Goal: Information Seeking & Learning: Learn about a topic

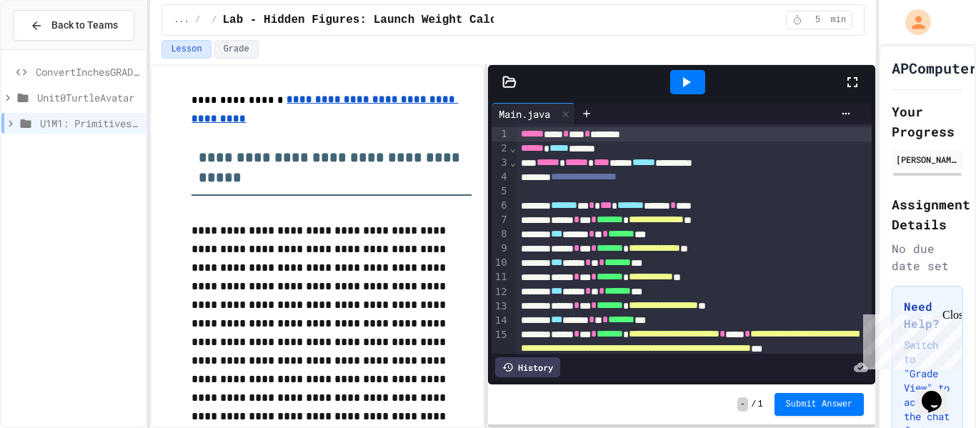
click at [609, 163] on span "****" at bounding box center [602, 162] width 16 height 10
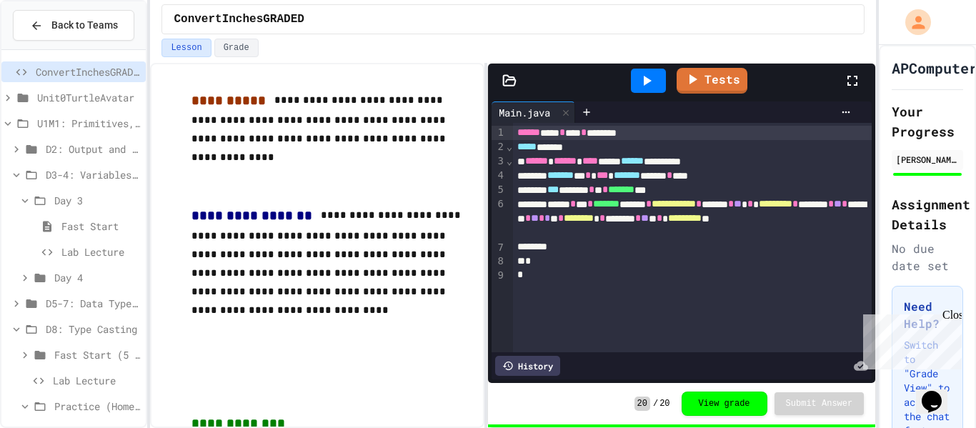
click at [119, 123] on span "U1M1: Primitives, Variables, Basic I/O" at bounding box center [88, 123] width 103 height 15
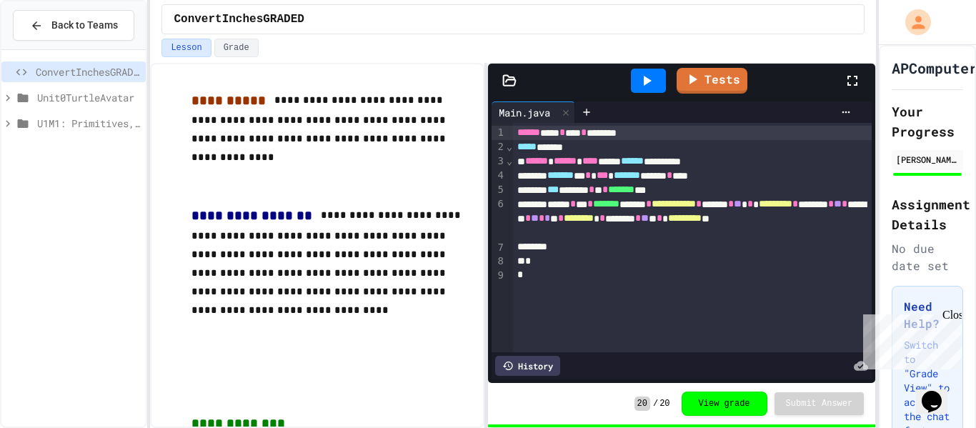
click at [119, 123] on span "U1M1: Primitives, Variables, Basic I/O" at bounding box center [88, 123] width 103 height 15
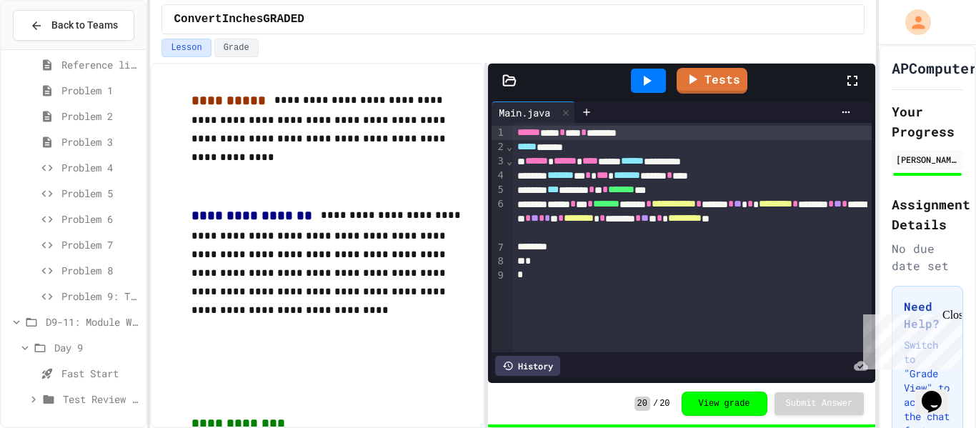
scroll to position [392, 0]
click at [106, 399] on span "Lab - Hidden Figures: Launch Weight Calculator" at bounding box center [100, 399] width 79 height 15
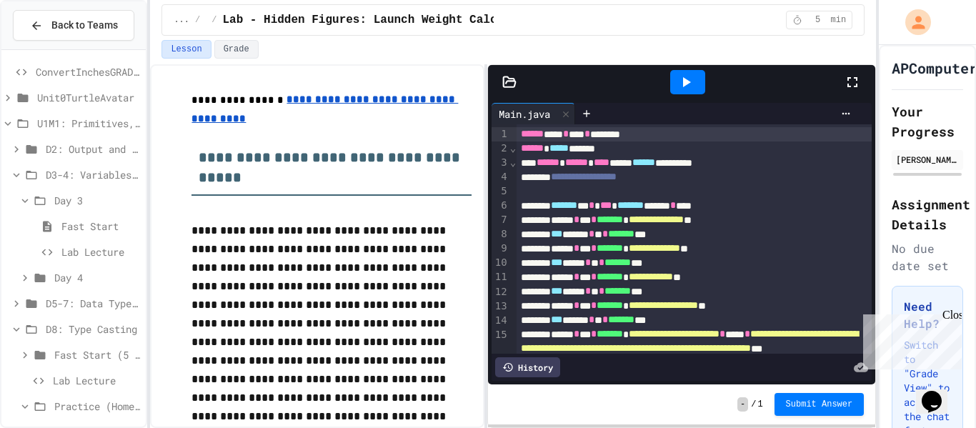
click at [93, 96] on span "Unit0TurtleAvatar" at bounding box center [88, 97] width 103 height 15
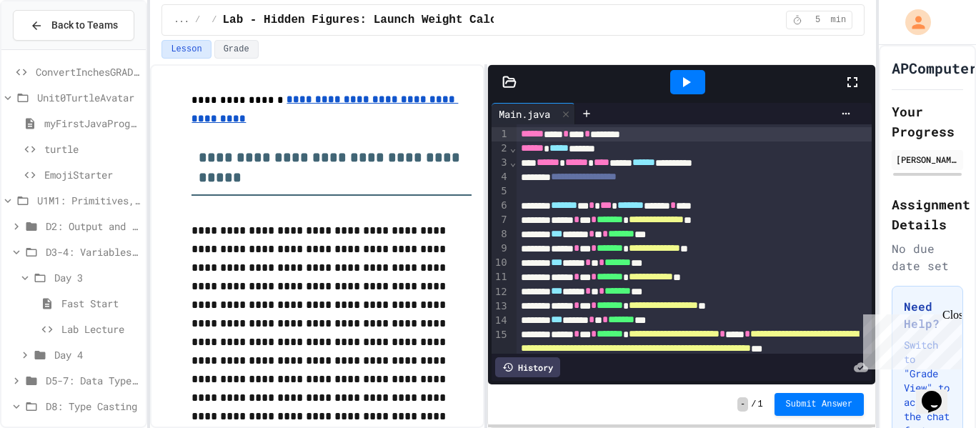
click at [97, 176] on span "EmojiStarter" at bounding box center [92, 174] width 96 height 15
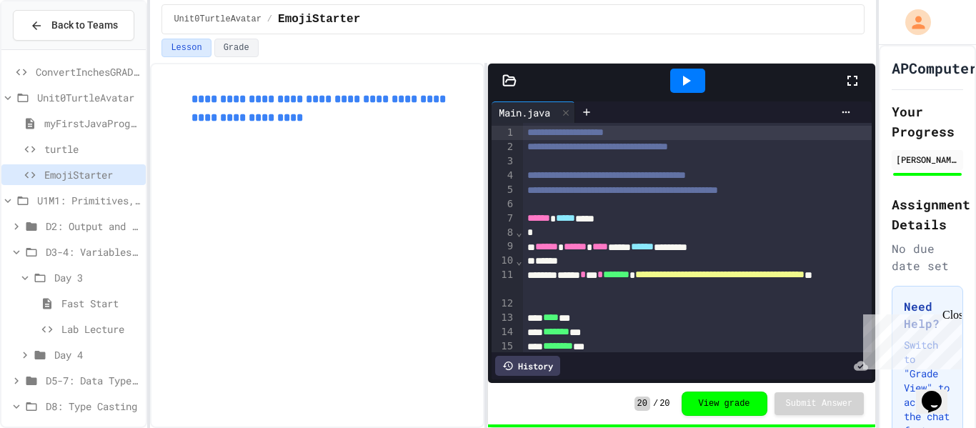
click at [98, 101] on span "Unit0TurtleAvatar" at bounding box center [88, 97] width 103 height 15
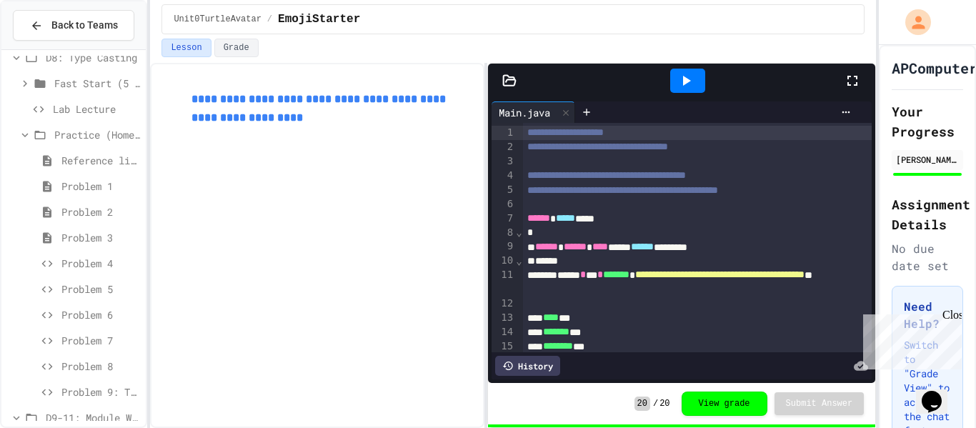
scroll to position [392, 0]
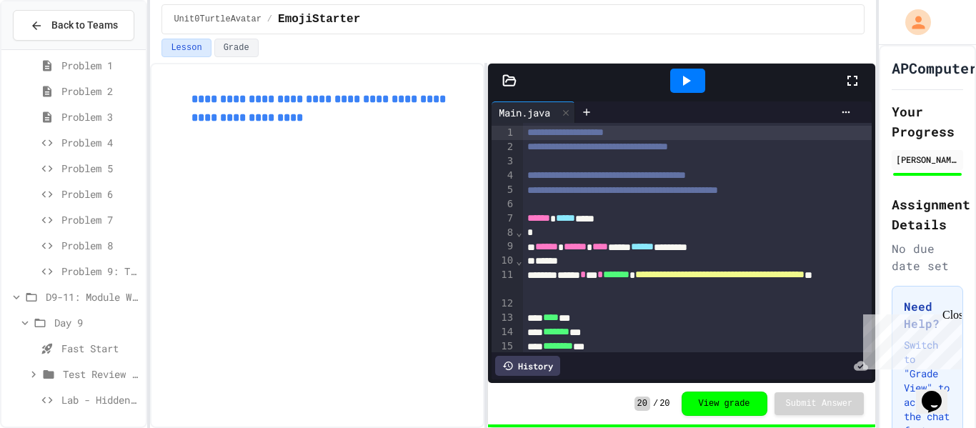
click at [67, 299] on span "D9-11: Module Wrap Up" at bounding box center [93, 296] width 94 height 15
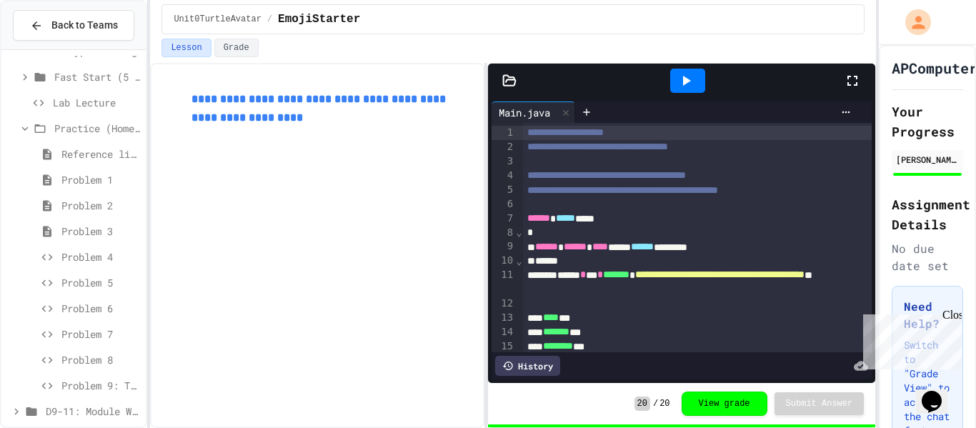
click at [79, 134] on span "Practice (Homework, if needed)" at bounding box center [97, 128] width 86 height 15
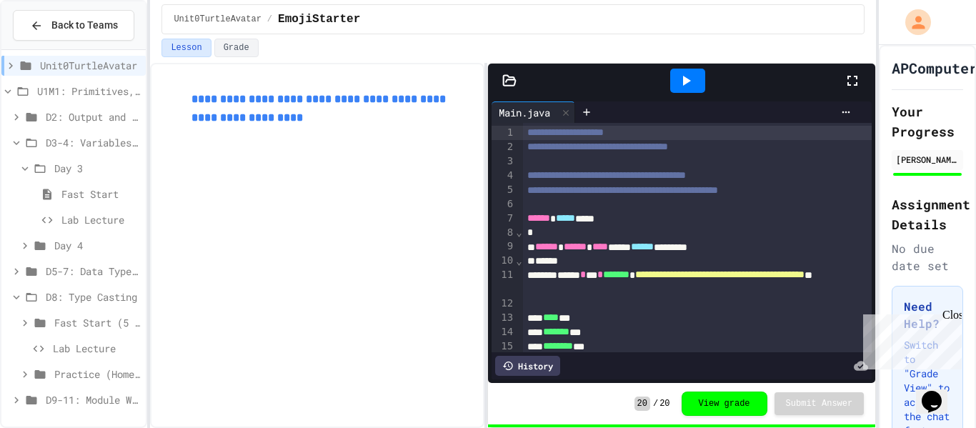
scroll to position [21, 0]
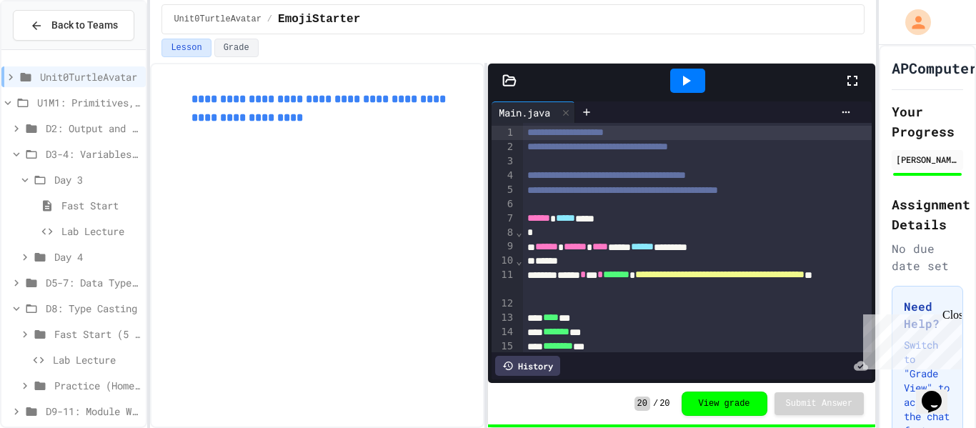
click at [59, 154] on span "D3-4: Variables and Input" at bounding box center [93, 153] width 94 height 15
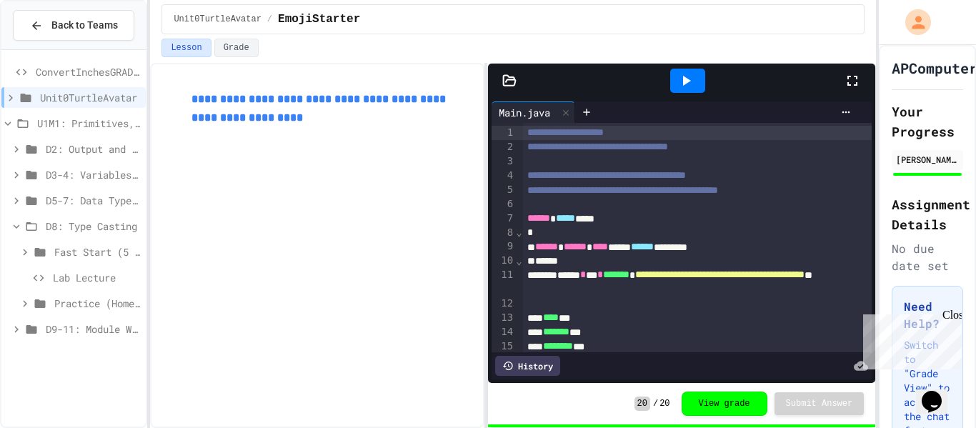
scroll to position [0, 0]
click at [71, 121] on span "U1M1: Primitives, Variables, Basic I/O" at bounding box center [88, 123] width 103 height 15
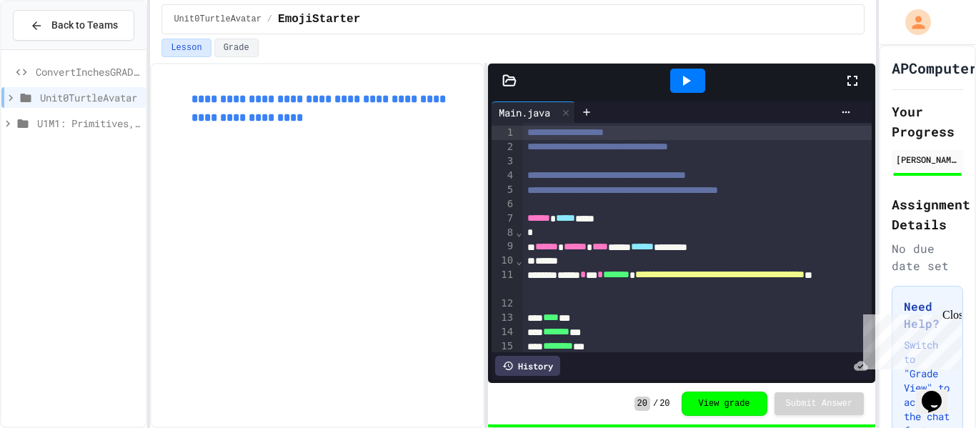
click at [88, 126] on span "U1M1: Primitives, Variables, Basic I/O" at bounding box center [88, 123] width 103 height 15
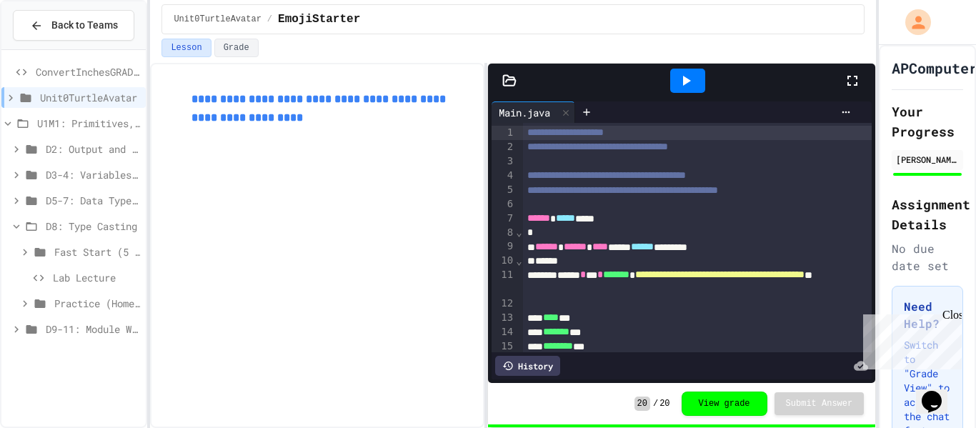
click at [100, 322] on span "D9-11: Module Wrap Up" at bounding box center [93, 329] width 94 height 15
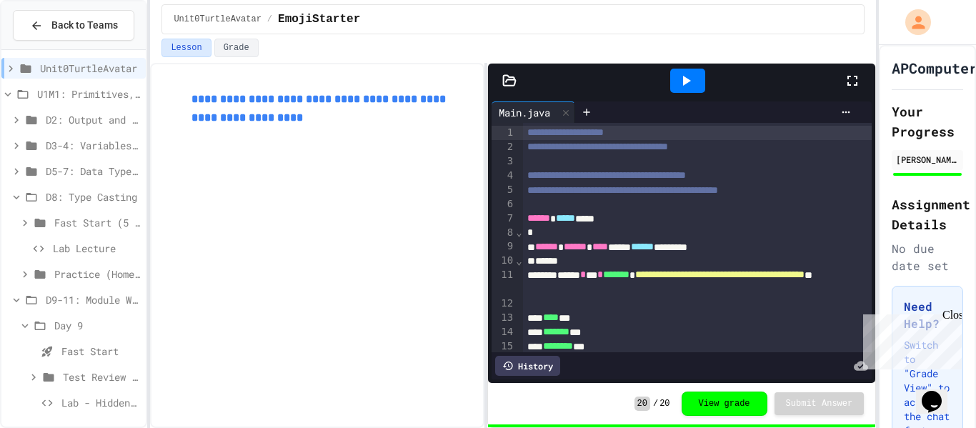
scroll to position [32, 0]
click at [112, 401] on span "Lab - Hidden Figures: Launch Weight Calculator" at bounding box center [100, 399] width 79 height 15
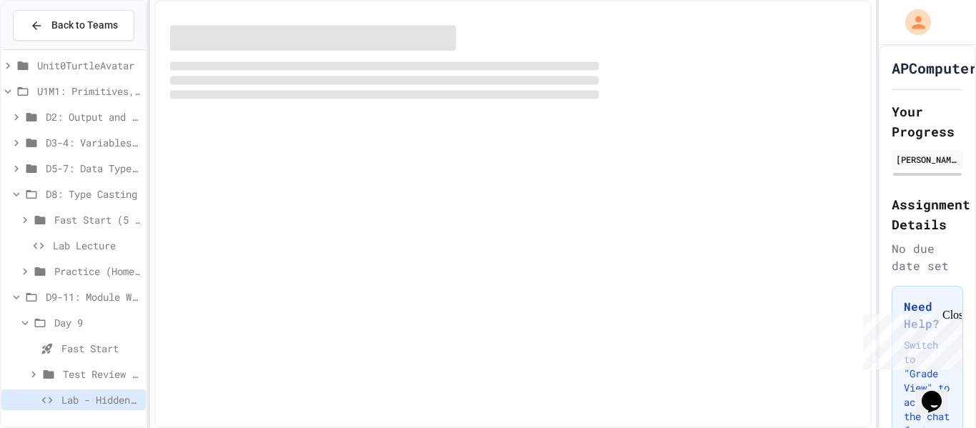
scroll to position [21, 0]
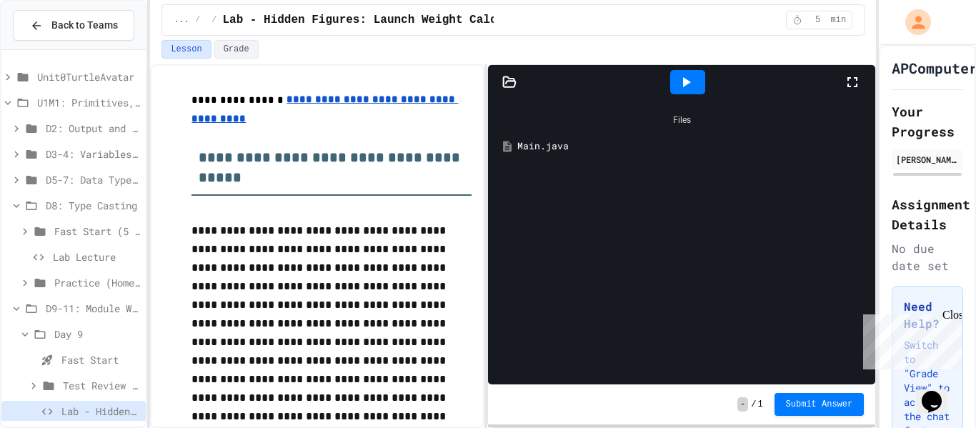
click at [526, 142] on div "Main.java" at bounding box center [691, 146] width 349 height 14
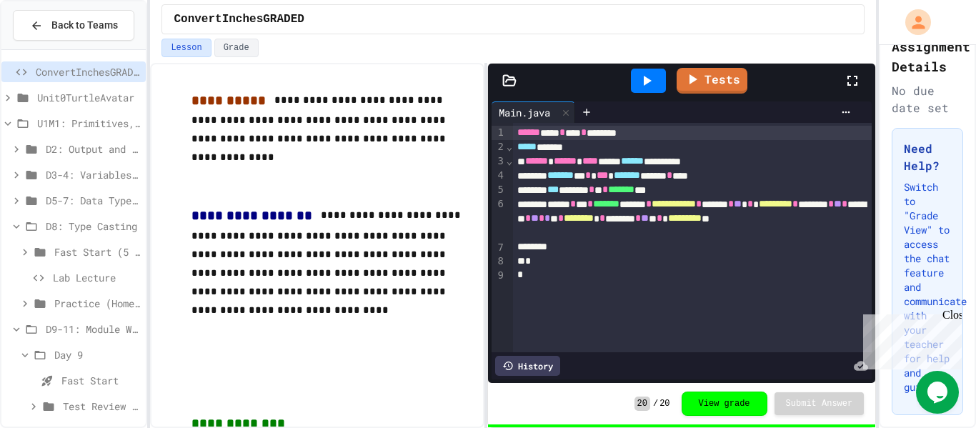
scroll to position [32, 0]
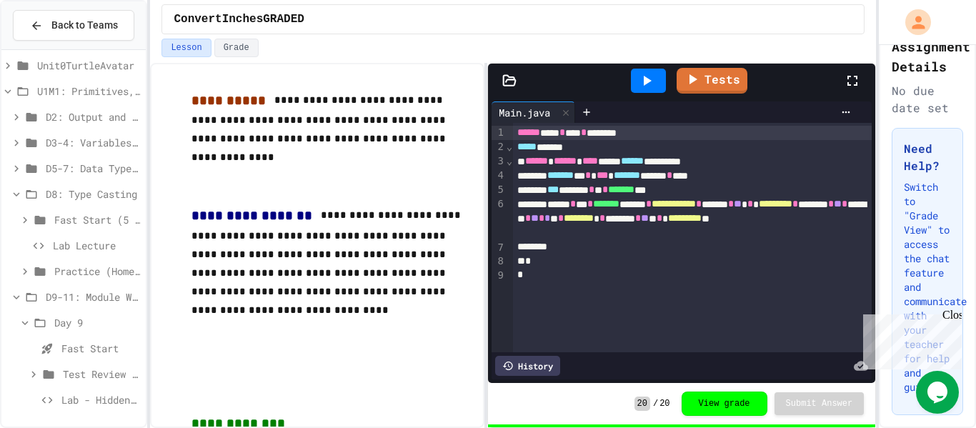
click at [101, 394] on span "Lab - Hidden Figures: Launch Weight Calculator" at bounding box center [100, 399] width 79 height 15
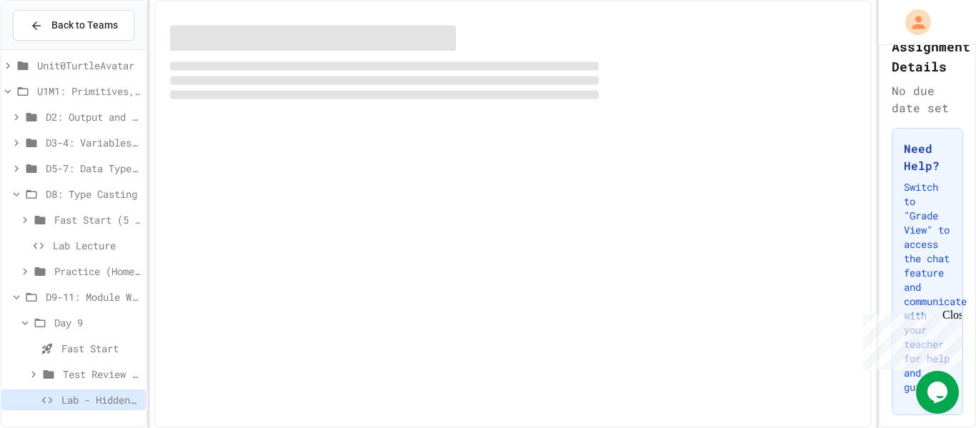
scroll to position [21, 0]
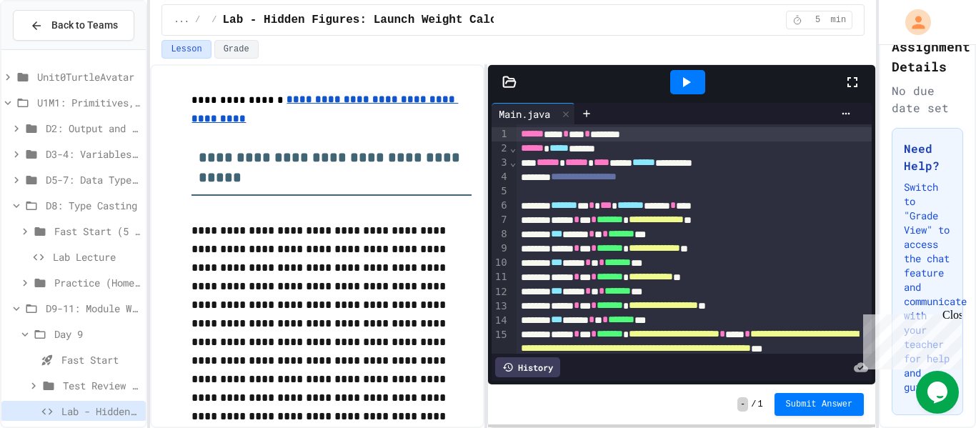
click at [690, 79] on icon at bounding box center [685, 82] width 17 height 17
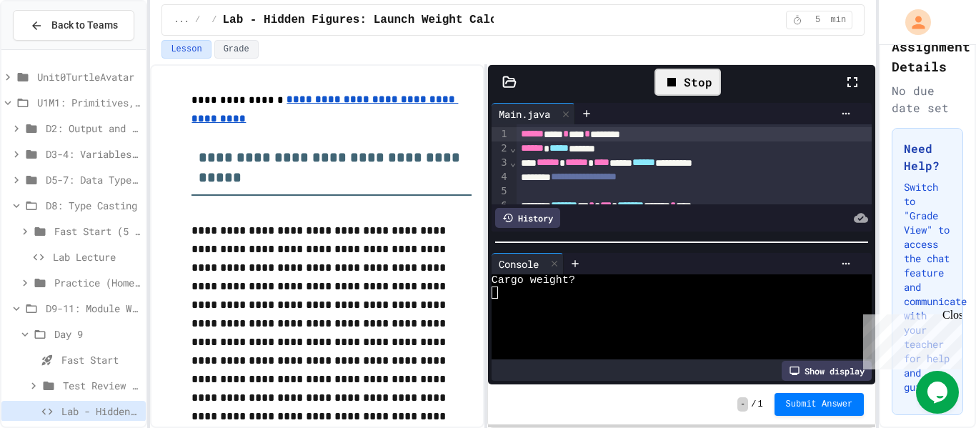
click at [394, 314] on p "**********" at bounding box center [330, 332] width 279 height 223
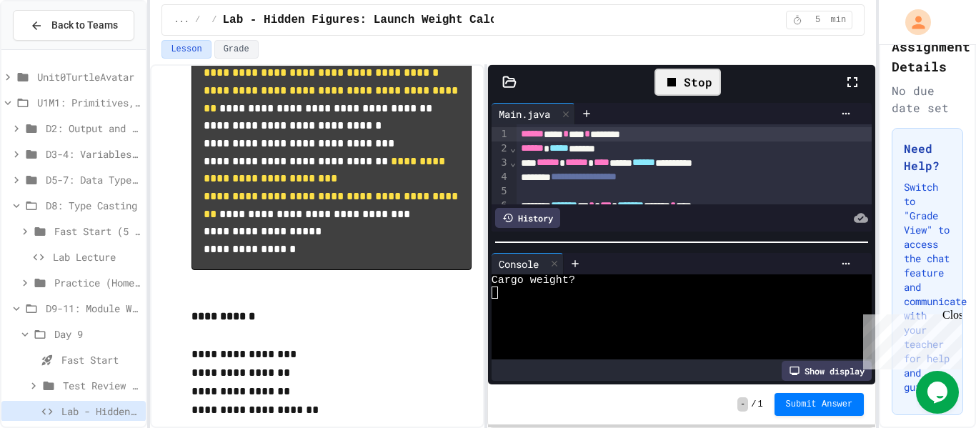
scroll to position [1858, 0]
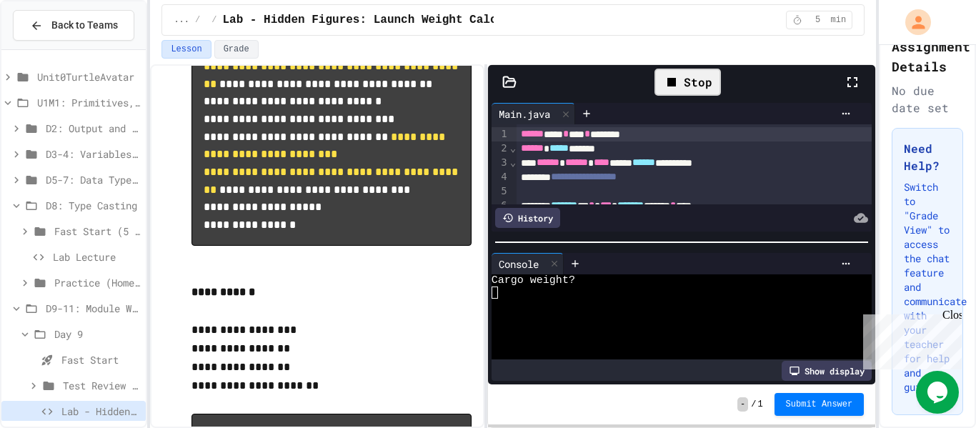
click at [530, 294] on div at bounding box center [675, 293] width 367 height 12
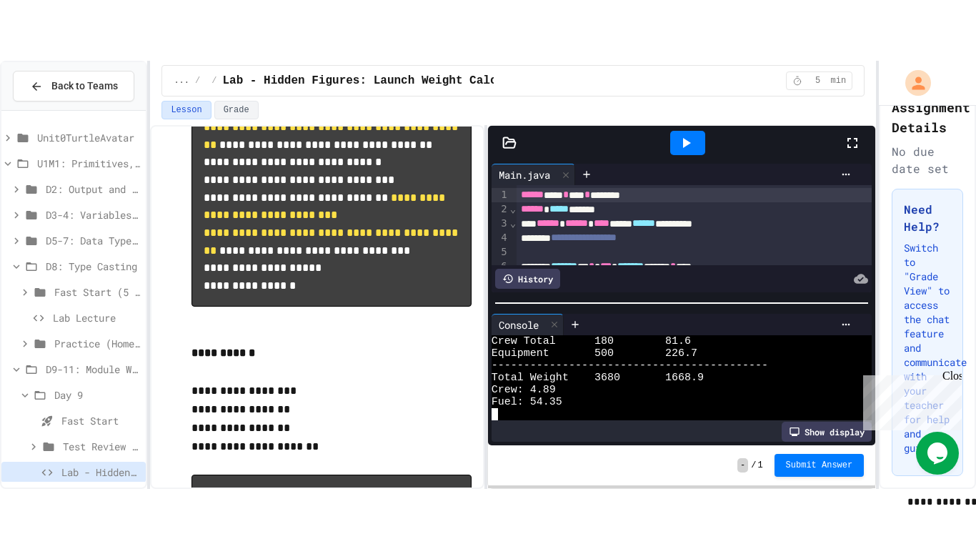
scroll to position [158, 0]
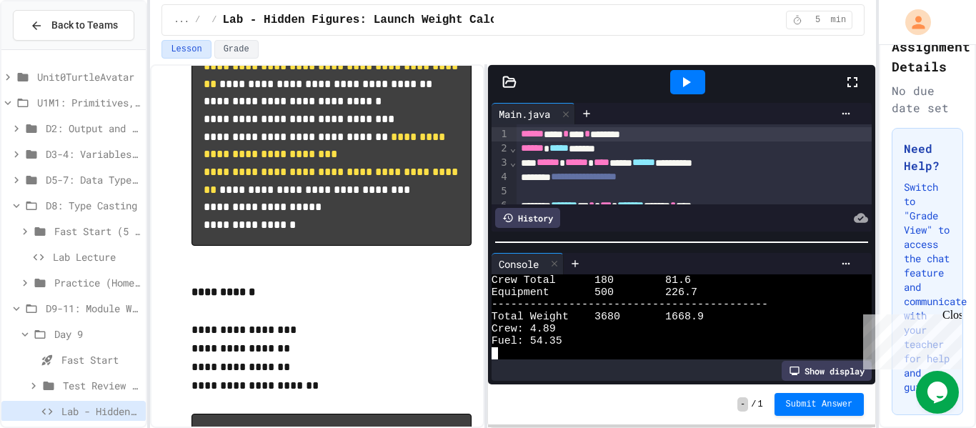
click at [848, 79] on icon at bounding box center [852, 82] width 10 height 10
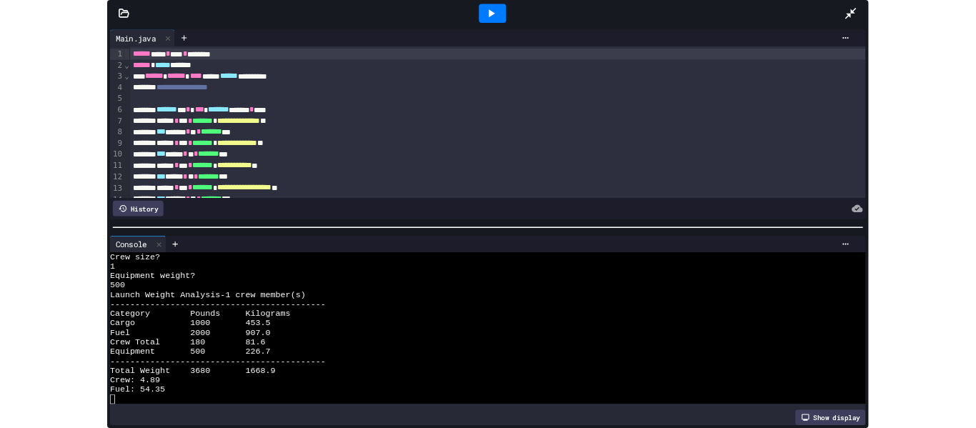
scroll to position [0, 0]
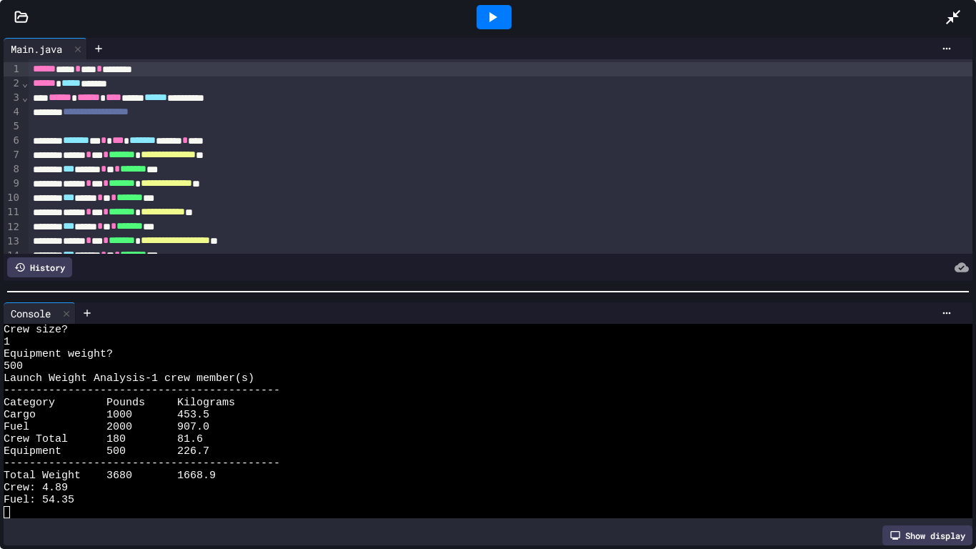
click at [953, 16] on icon at bounding box center [953, 17] width 14 height 14
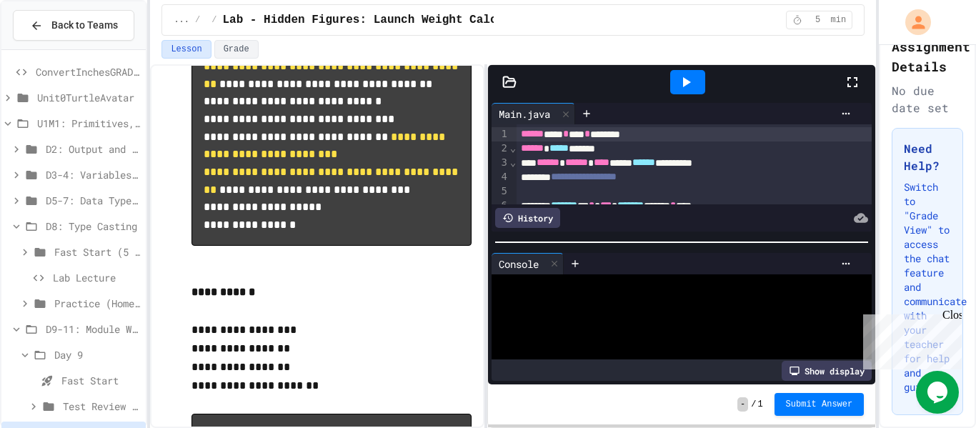
scroll to position [158, 0]
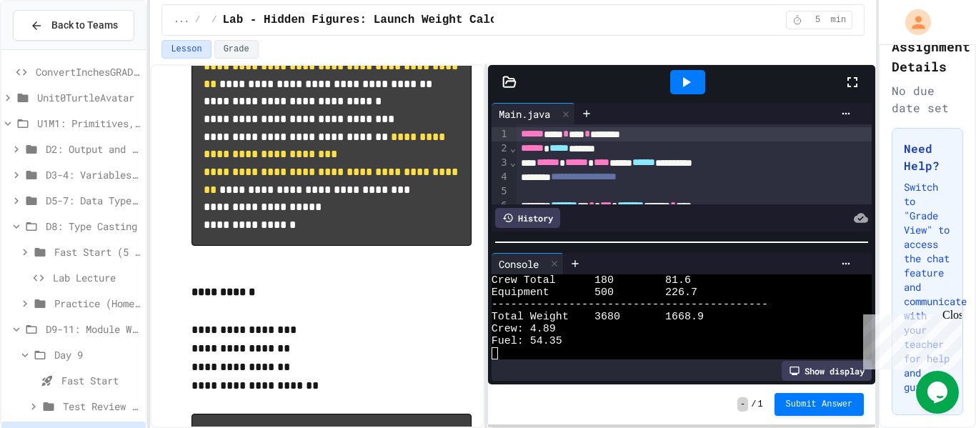
click at [655, 164] on span "******" at bounding box center [643, 162] width 23 height 10
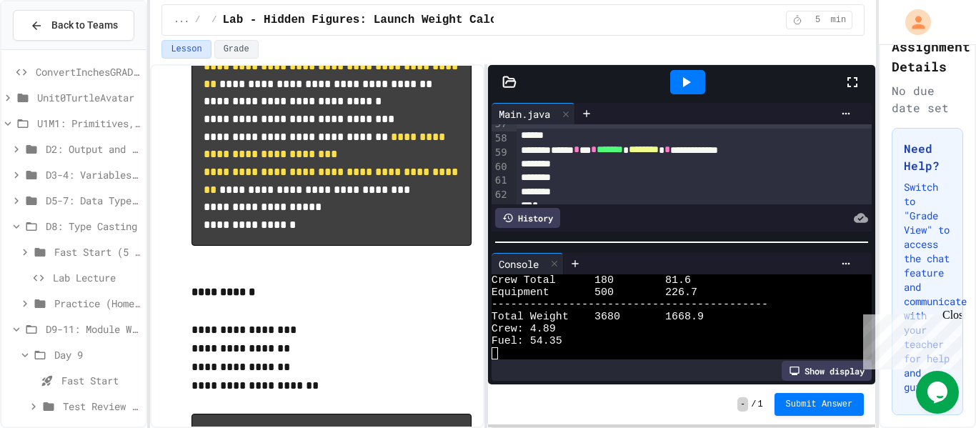
scroll to position [930, 0]
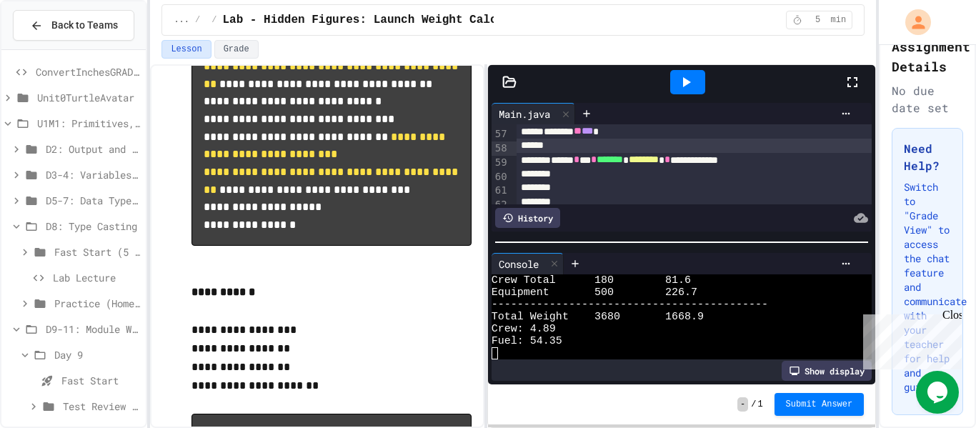
click at [659, 159] on span "********" at bounding box center [644, 159] width 30 height 10
click at [689, 84] on icon at bounding box center [685, 82] width 17 height 17
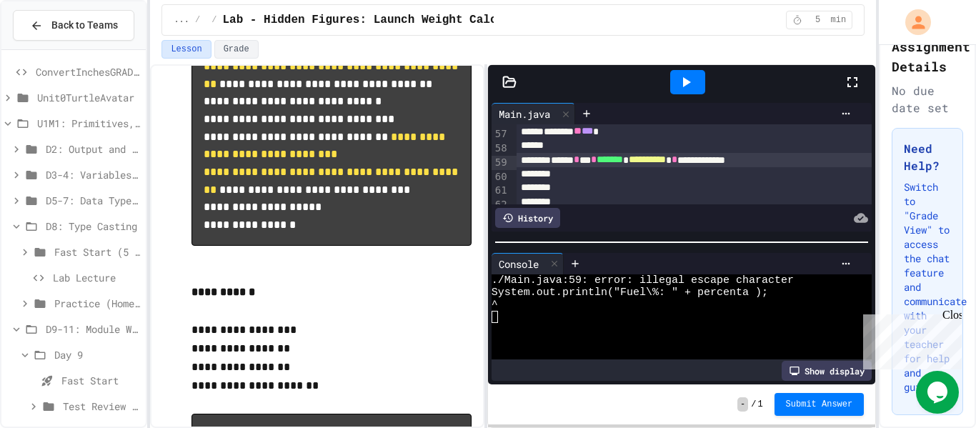
scroll to position [49, 0]
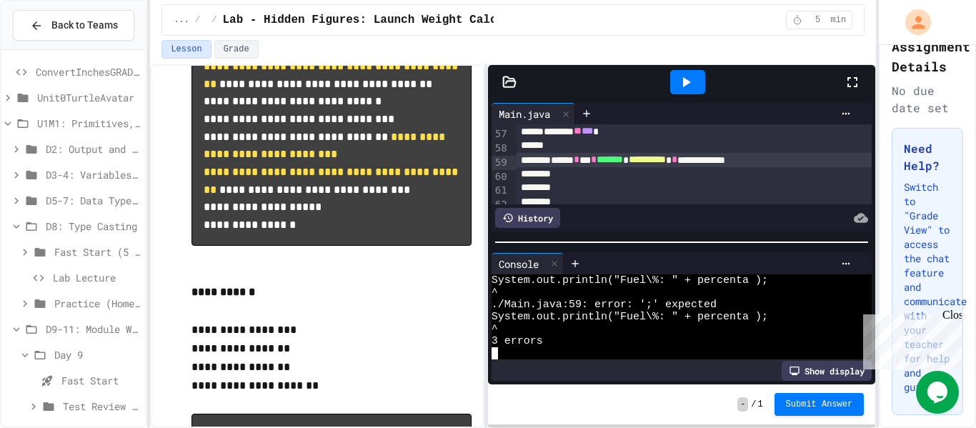
click at [666, 164] on span "**********" at bounding box center [647, 159] width 37 height 10
click at [698, 77] on div at bounding box center [687, 82] width 35 height 24
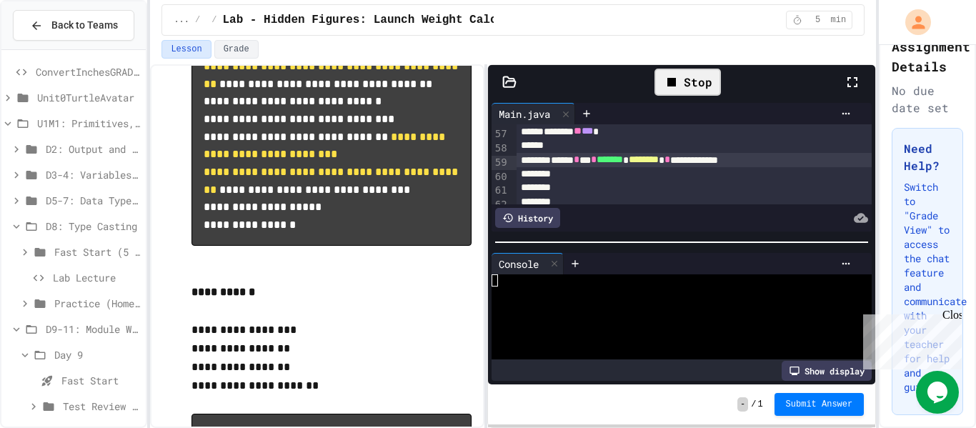
scroll to position [0, 0]
click at [698, 78] on div "Stop" at bounding box center [687, 82] width 66 height 27
